Goal: Transaction & Acquisition: Purchase product/service

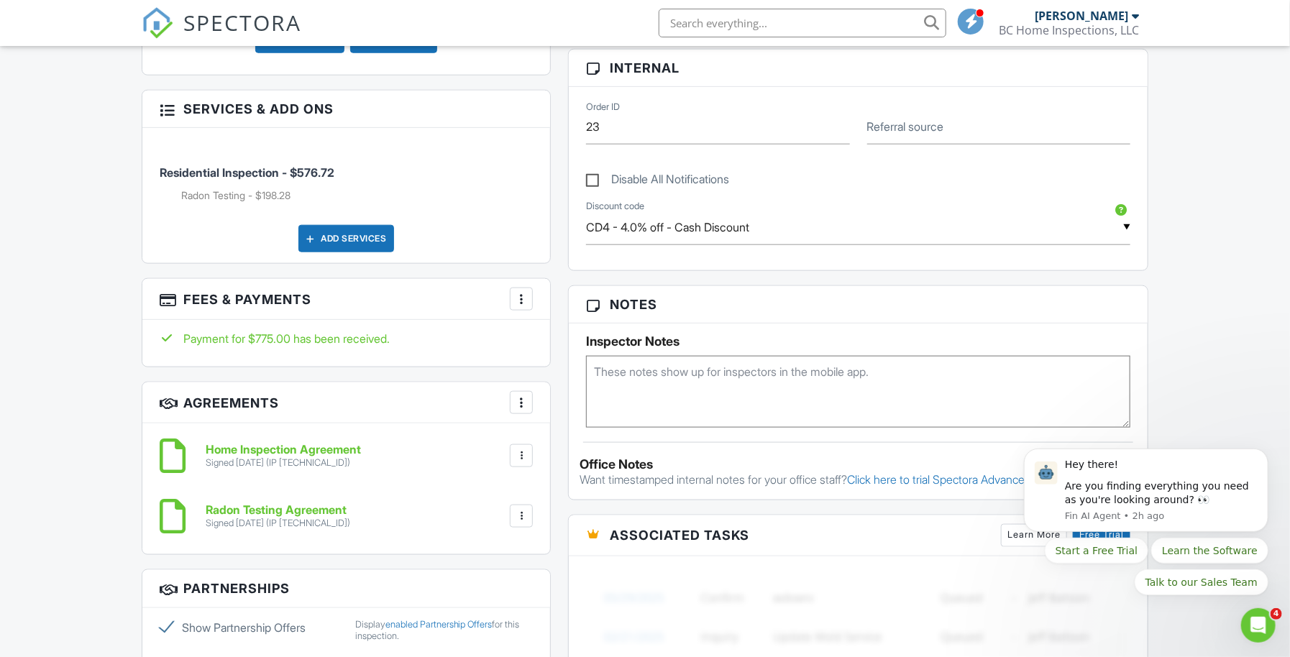
click at [527, 306] on div at bounding box center [521, 299] width 14 height 14
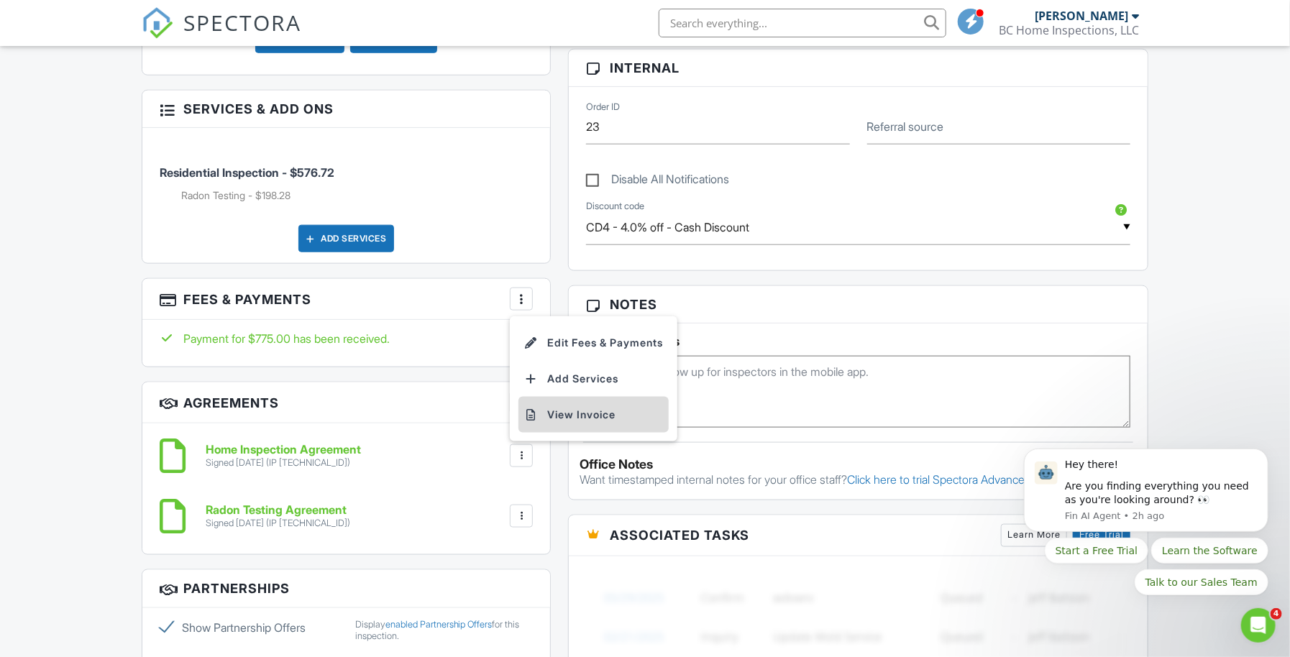
click at [580, 428] on li "View Invoice" at bounding box center [593, 415] width 150 height 36
click at [522, 306] on div at bounding box center [521, 299] width 14 height 14
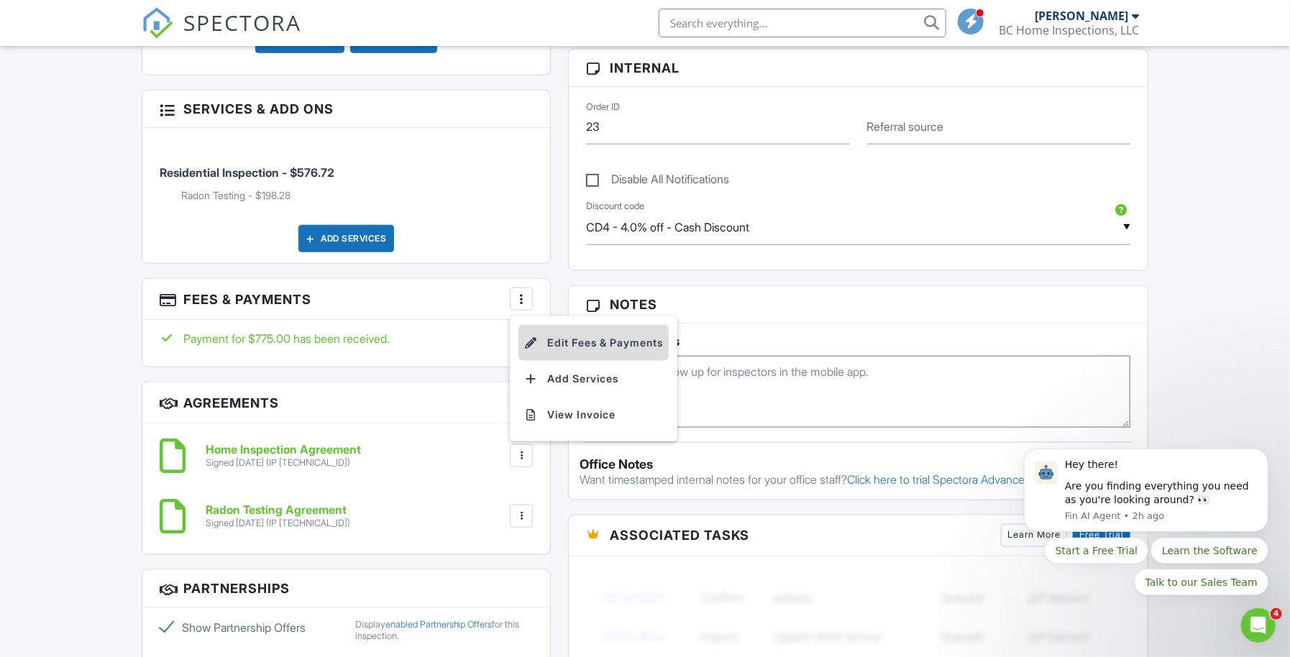
click at [559, 358] on li "Edit Fees & Payments" at bounding box center [593, 343] width 150 height 36
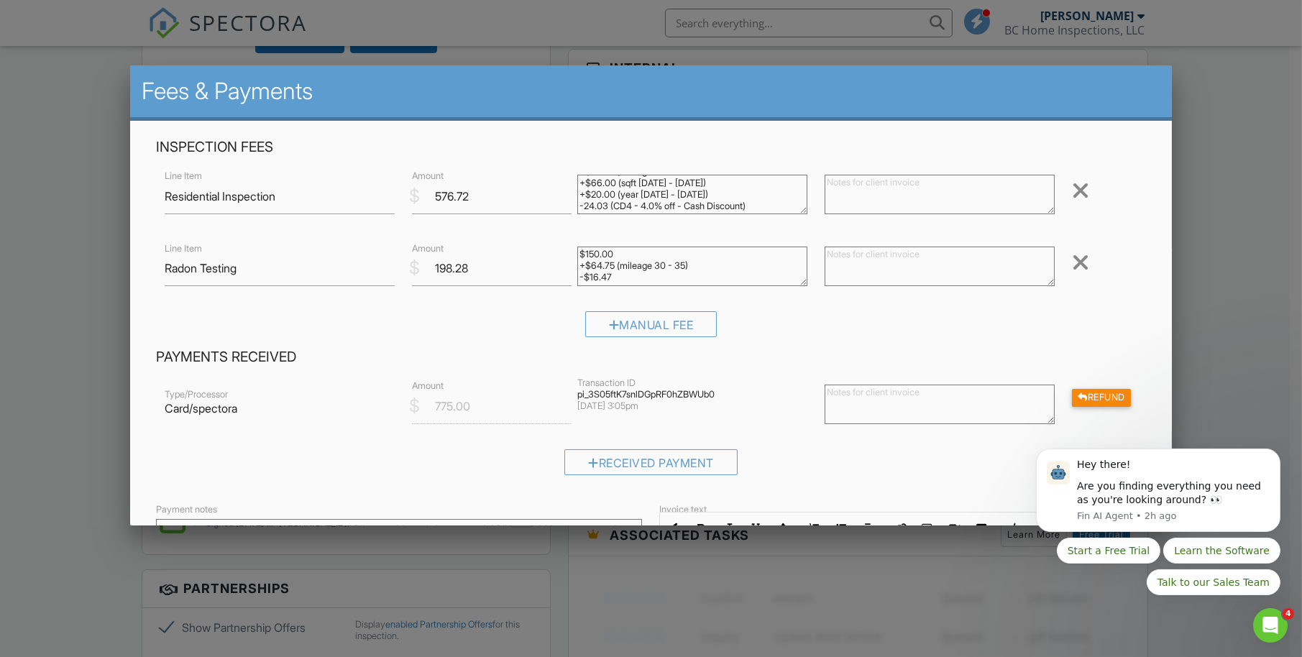
click at [905, 400] on textarea at bounding box center [940, 405] width 230 height 40
type textarea "30.00"
click at [1084, 402] on div "Refund" at bounding box center [1101, 398] width 59 height 18
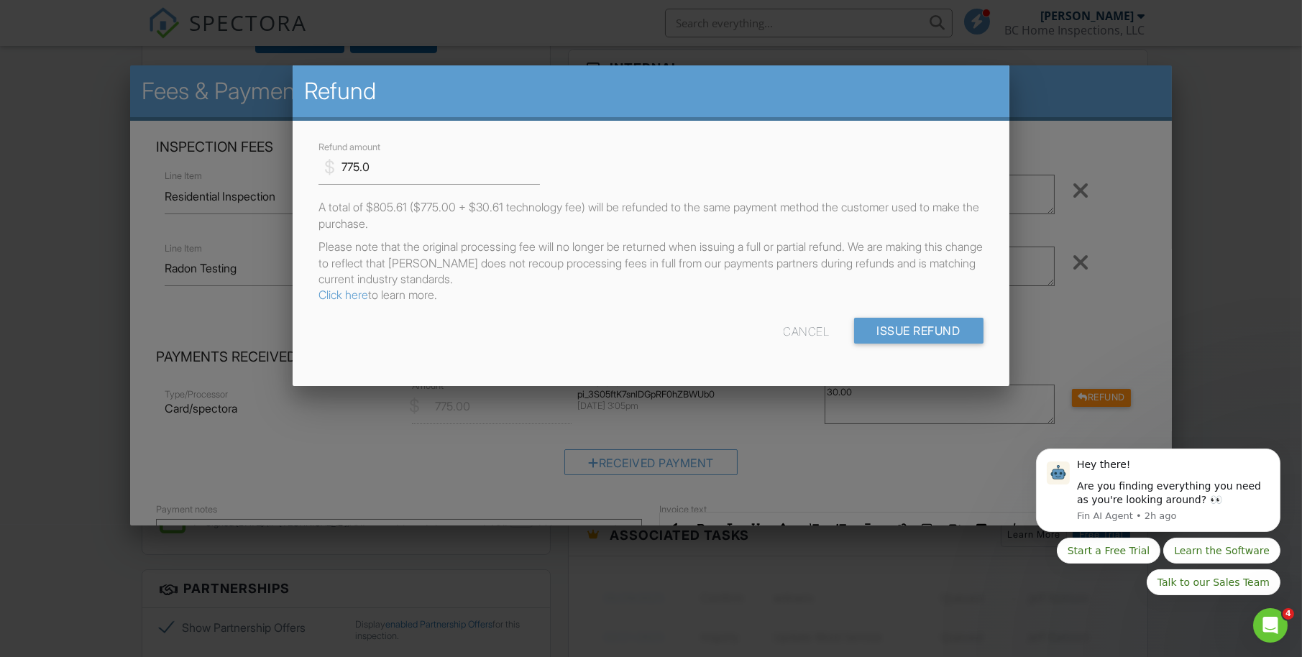
click at [802, 338] on div "Cancel" at bounding box center [807, 331] width 46 height 26
click at [801, 329] on div "Cancel" at bounding box center [807, 331] width 46 height 26
click at [800, 327] on div "Cancel" at bounding box center [807, 331] width 46 height 26
drag, startPoint x: 371, startPoint y: 170, endPoint x: 337, endPoint y: 161, distance: 35.1
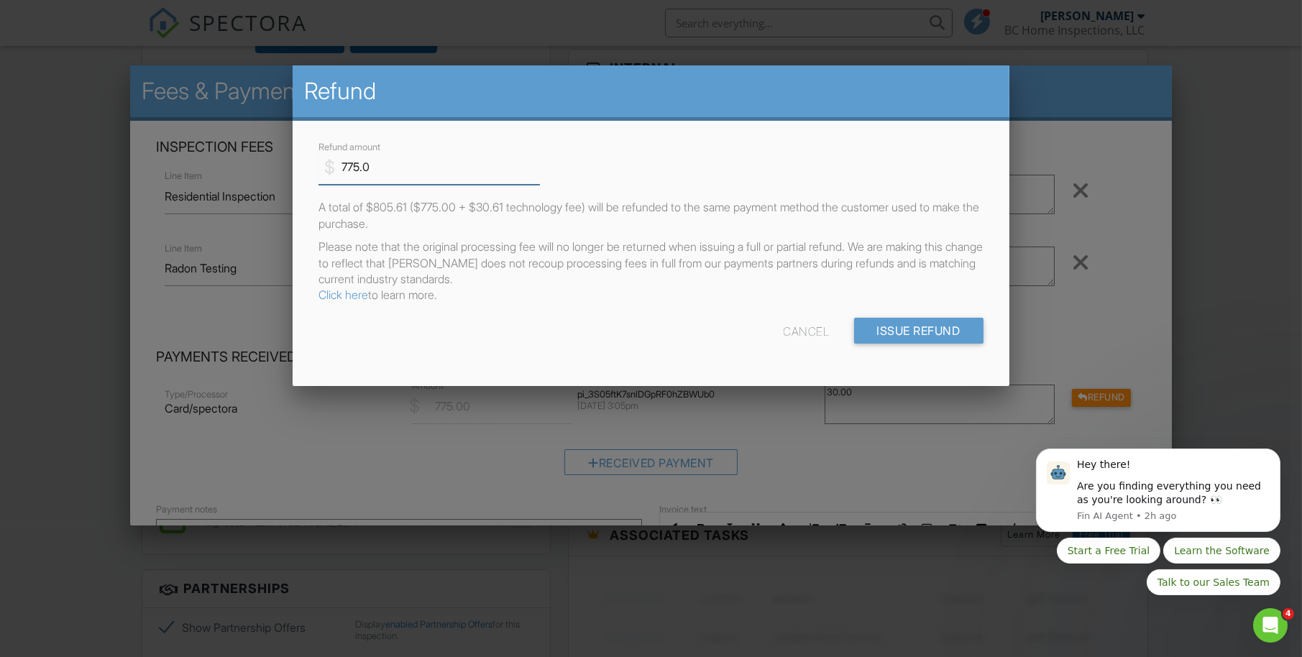
click at [334, 161] on div "$ Refund amount 775.0" at bounding box center [424, 167] width 210 height 35
click at [457, 155] on input "30.00" at bounding box center [429, 167] width 221 height 35
type input "30.00"
click at [812, 337] on div "Cancel" at bounding box center [807, 331] width 46 height 26
click at [894, 331] on input "Issue Refund" at bounding box center [918, 331] width 129 height 26
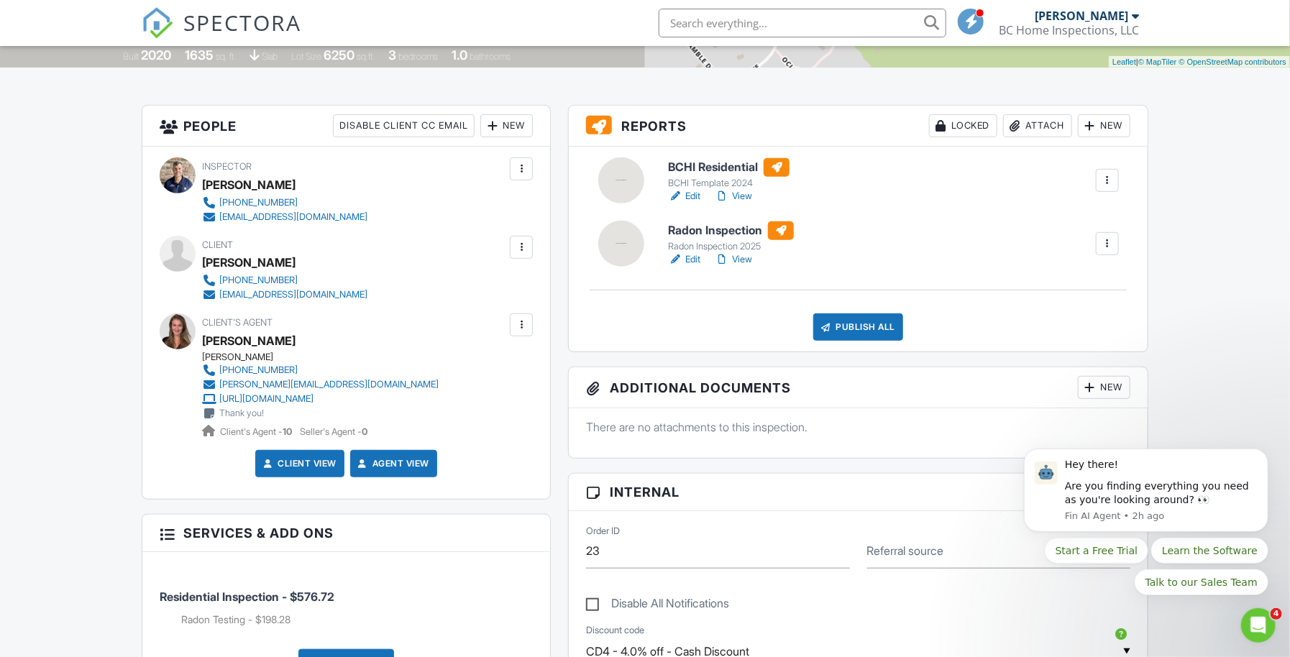
scroll to position [836, 0]
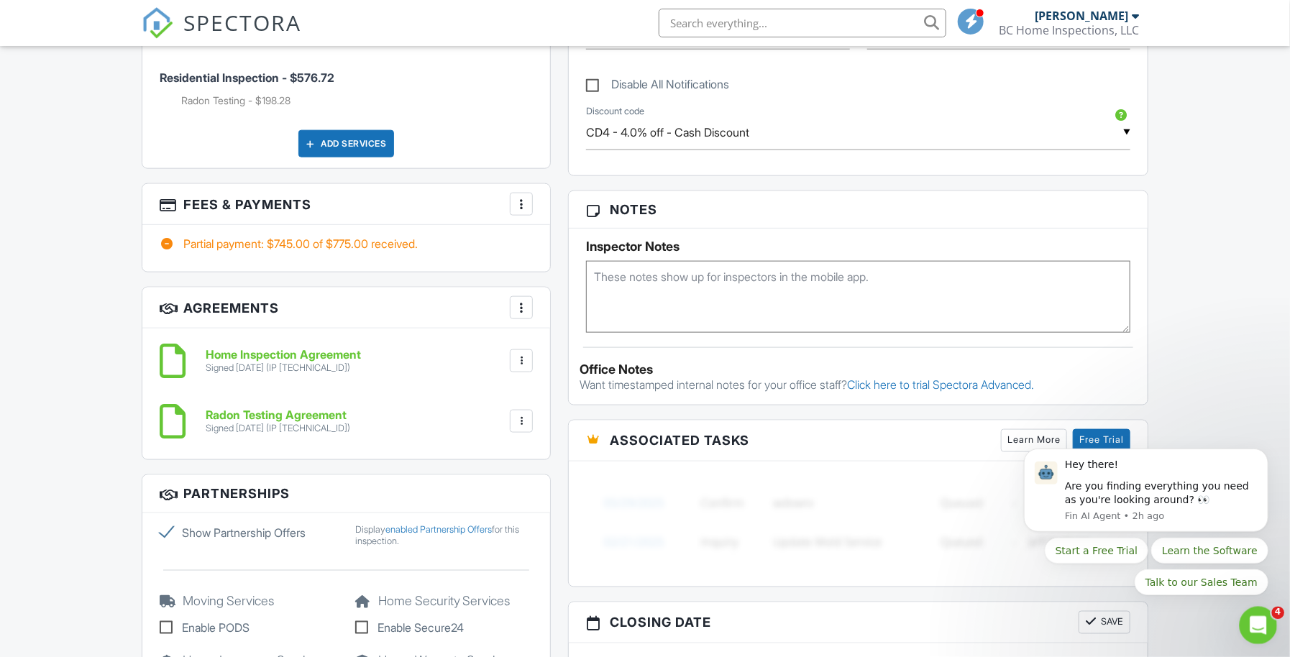
click at [1270, 618] on div "Open Intercom Messenger" at bounding box center [1255, 623] width 47 height 47
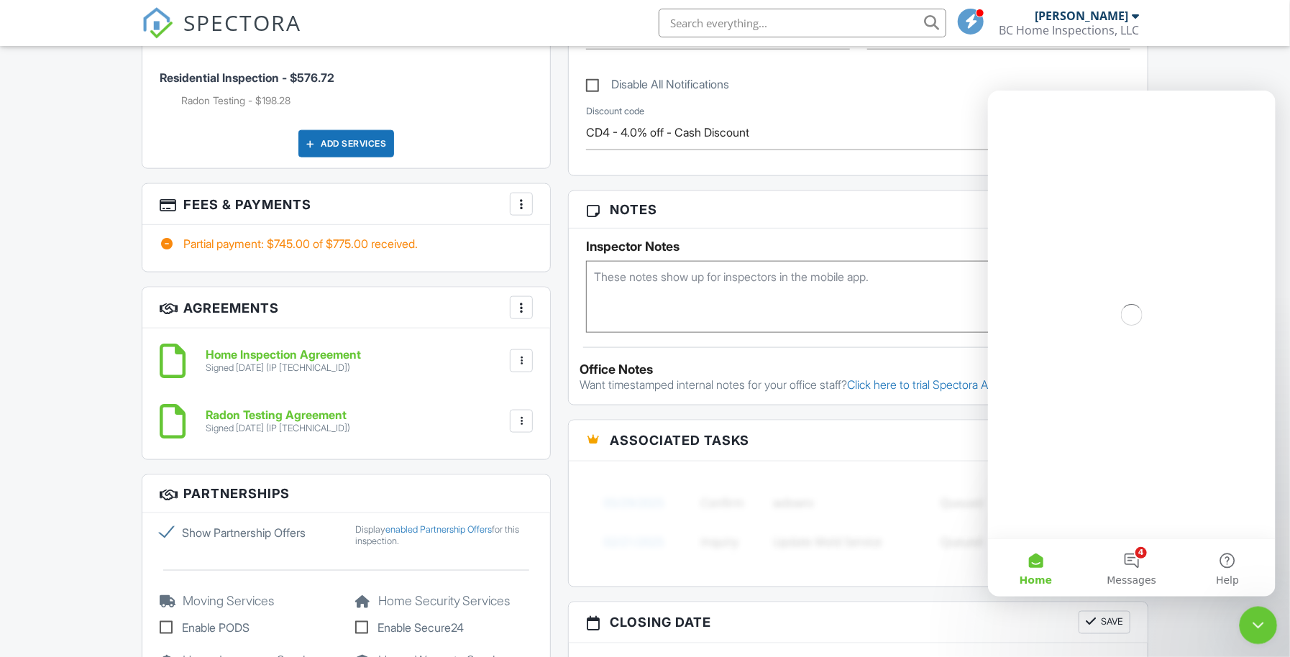
scroll to position [0, 0]
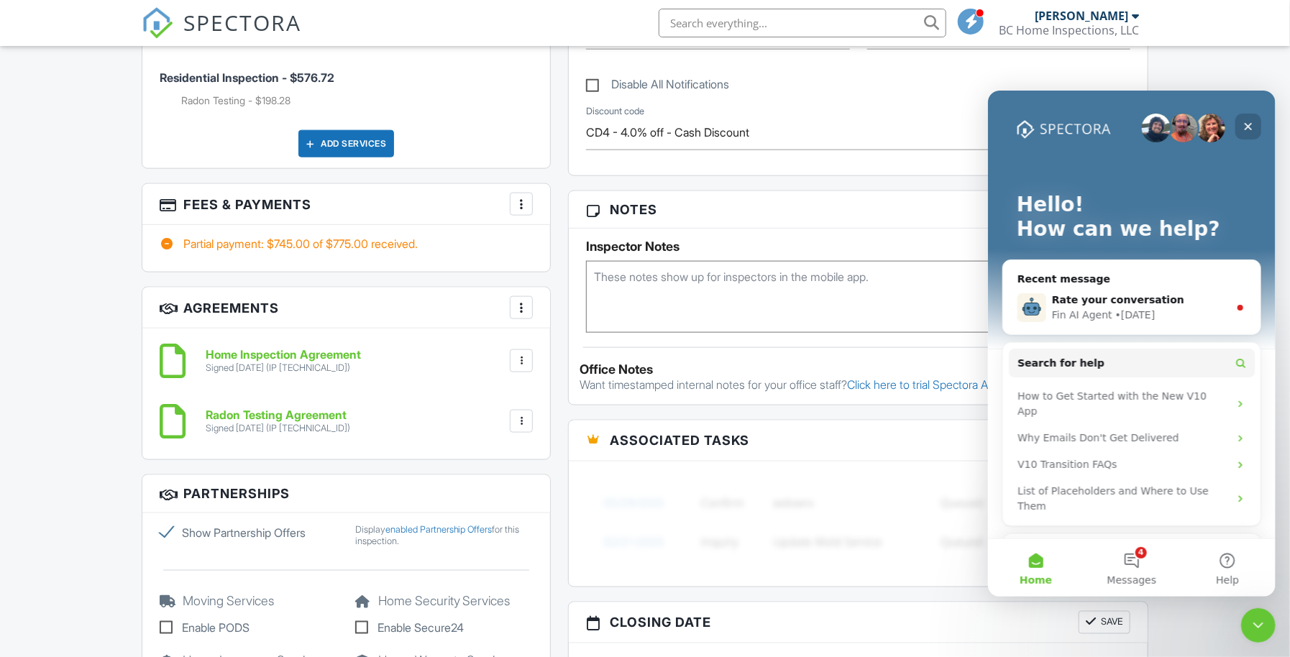
click at [1248, 122] on icon "Close" at bounding box center [1248, 126] width 12 height 12
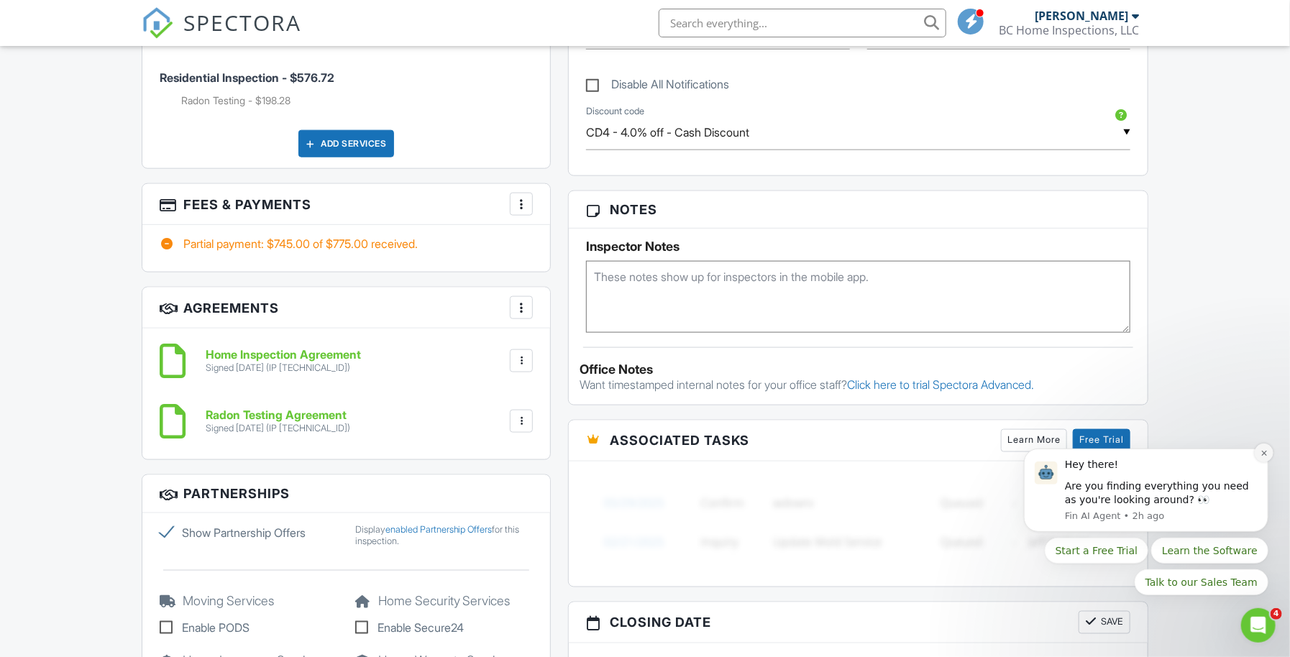
click at [1267, 452] on button "Dismiss notification" at bounding box center [1263, 452] width 19 height 19
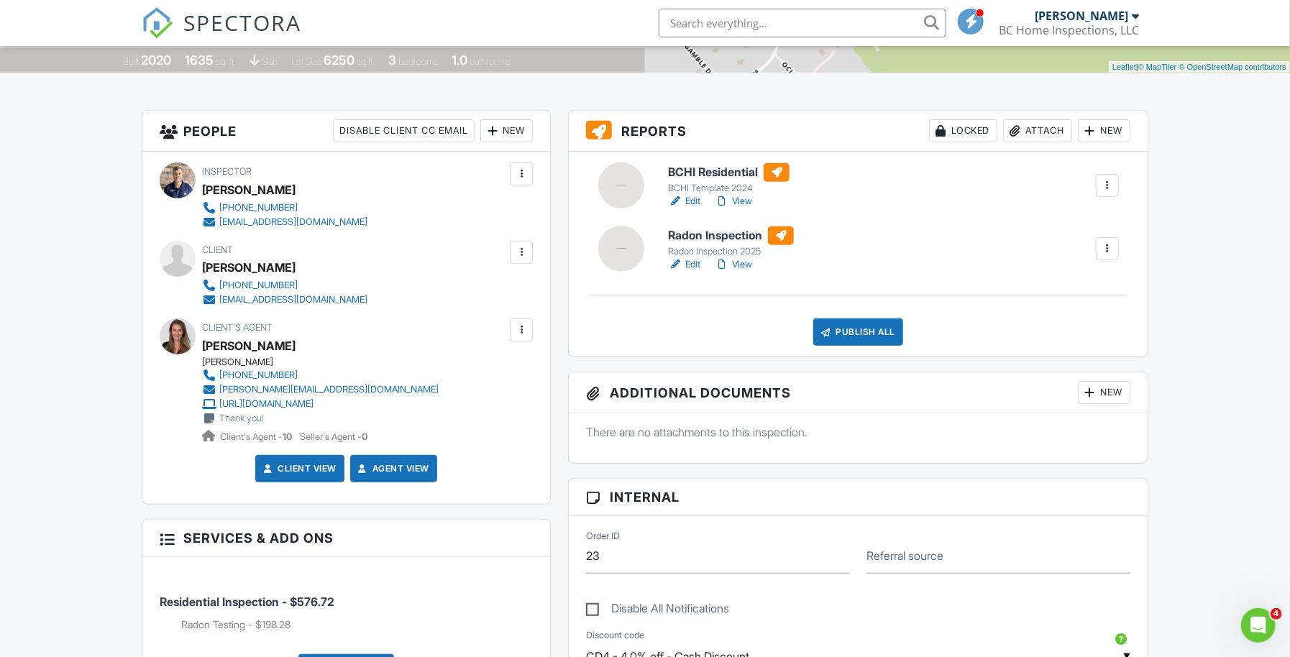
scroll to position [38, 0]
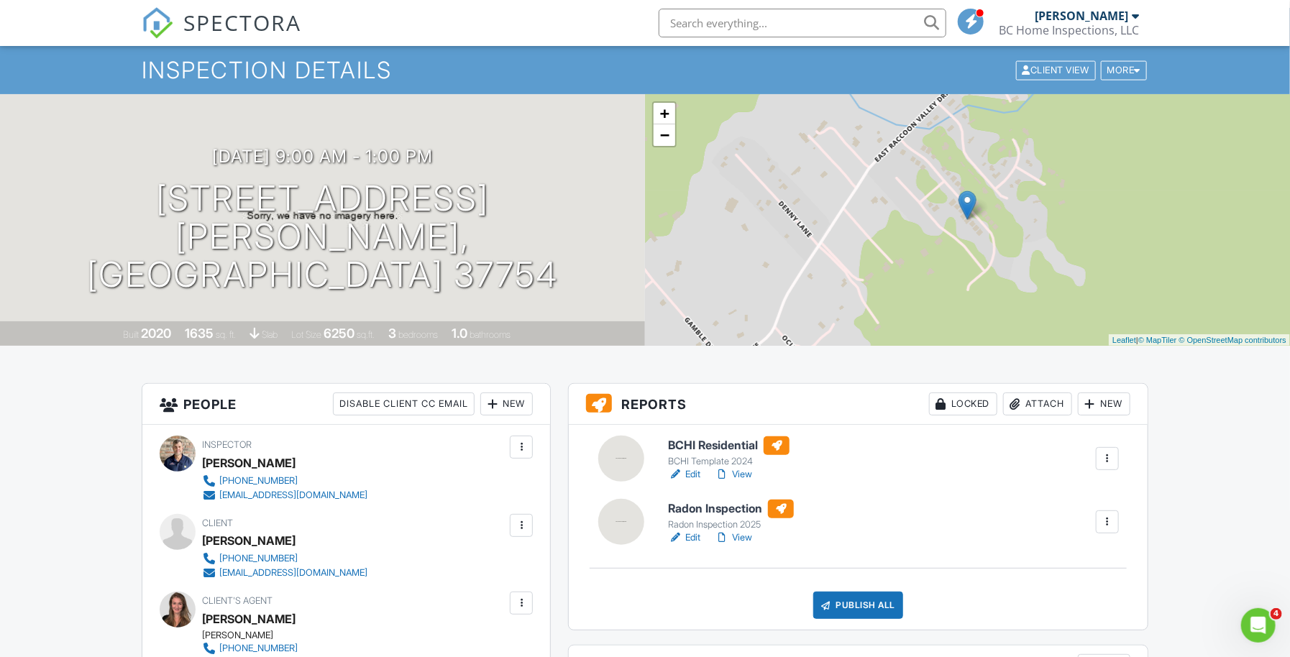
click at [693, 482] on link "Edit" at bounding box center [684, 474] width 32 height 14
